Goal: Task Accomplishment & Management: Use online tool/utility

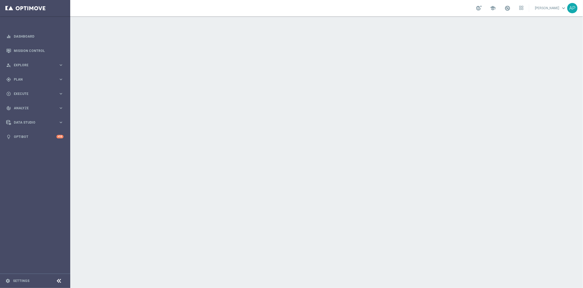
click at [521, 8] on div "school" at bounding box center [500, 8] width 47 height 9
click at [524, 8] on icon at bounding box center [522, 8] width 4 height 4
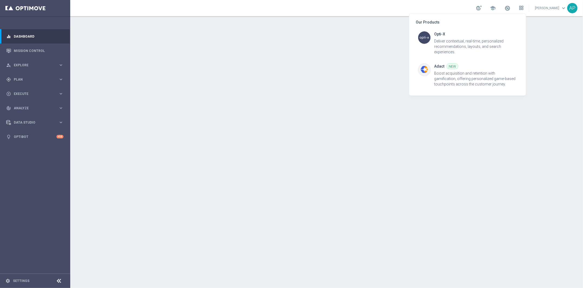
click at [524, 8] on div at bounding box center [291, 144] width 583 height 288
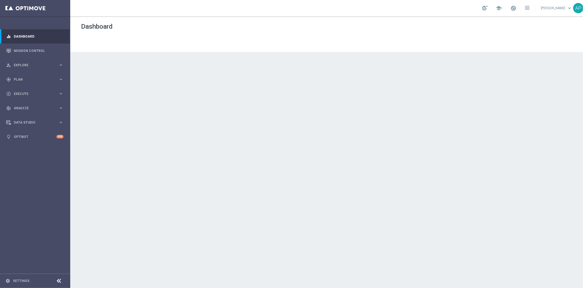
click at [545, 8] on link "[PERSON_NAME] keyboard_arrow_down" at bounding box center [557, 8] width 33 height 8
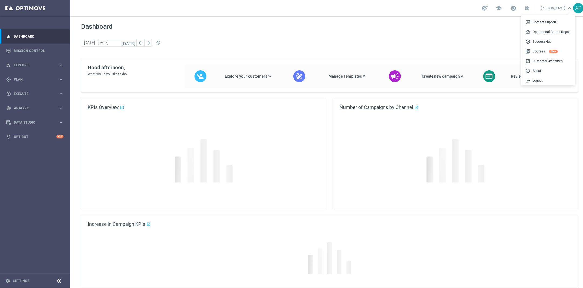
click at [545, 8] on div "school [PERSON_NAME] keyboard_arrow_down 3p Contact Support speed Operational S…" at bounding box center [329, 8] width 519 height 16
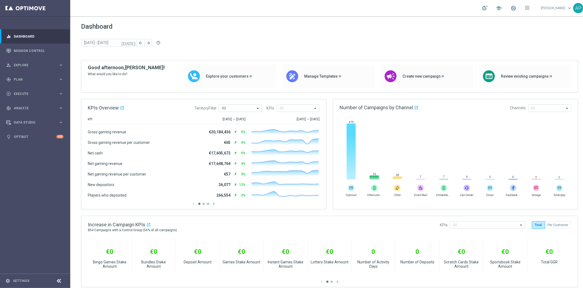
click at [563, 10] on link "[PERSON_NAME] keyboard_arrow_down" at bounding box center [557, 8] width 33 height 8
click at [556, 56] on div "list_alt Customer Attributes" at bounding box center [549, 61] width 54 height 10
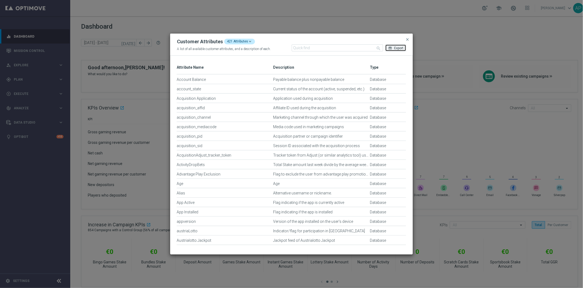
click at [402, 48] on span "Export" at bounding box center [398, 48] width 9 height 4
